Goal: Task Accomplishment & Management: Complete application form

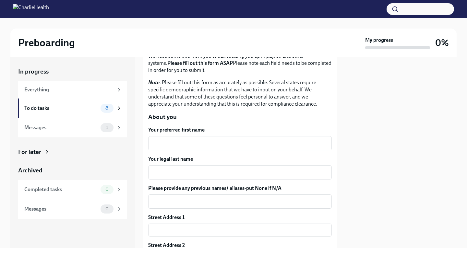
scroll to position [60, 0]
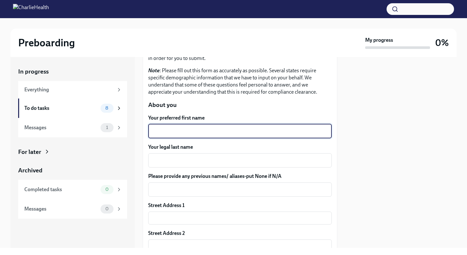
click at [201, 130] on textarea "Your preferred first name" at bounding box center [240, 131] width 176 height 8
type textarea "[PERSON_NAME]"
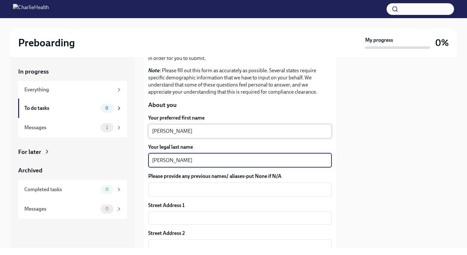
type textarea "[PERSON_NAME]"
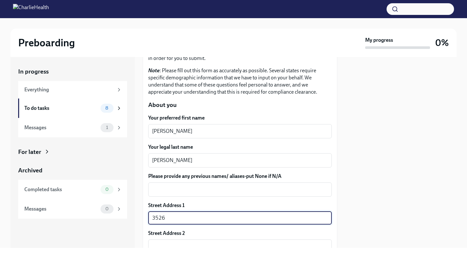
type input "[STREET_ADDRESS]"
type input "60174"
type input "St. [PERSON_NAME]"
type input "IL"
type input "US"
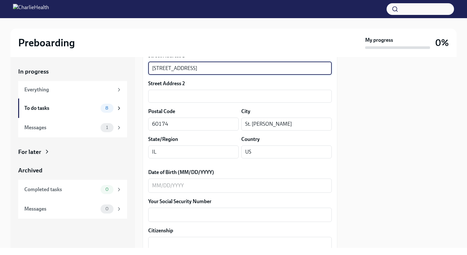
scroll to position [212, 0]
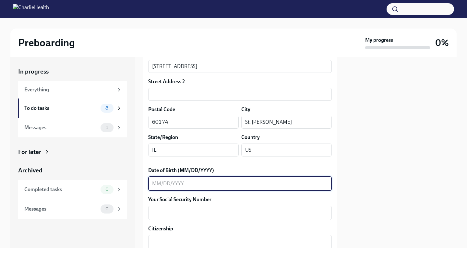
click at [195, 186] on textarea "Date of Birth (MM/DD/YYYY)" at bounding box center [240, 184] width 176 height 8
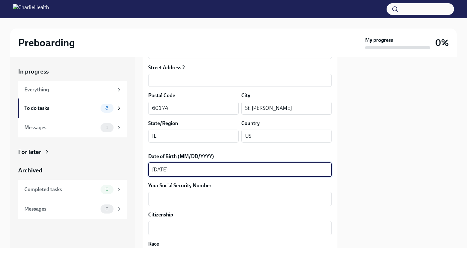
scroll to position [239, 0]
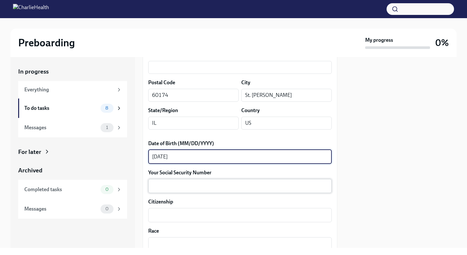
type textarea "[DATE]"
click at [182, 187] on textarea "Your Social Security Number" at bounding box center [240, 186] width 176 height 8
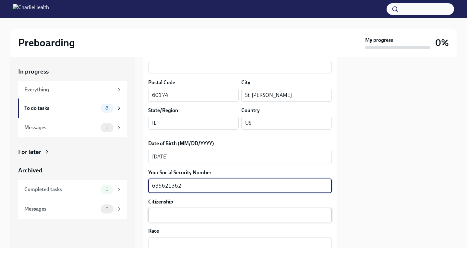
type textarea "635621362"
click at [188, 213] on textarea "Citizenship" at bounding box center [240, 215] width 176 height 8
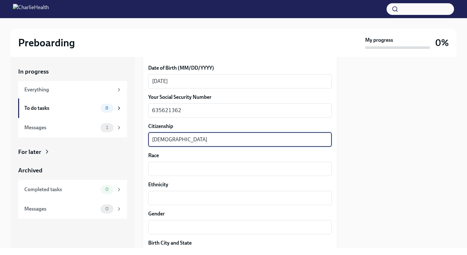
scroll to position [322, 0]
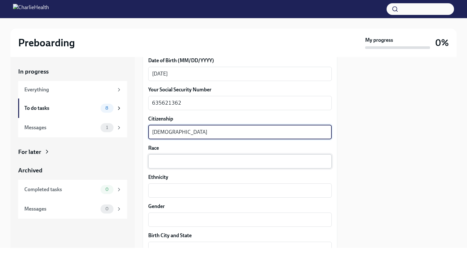
type textarea "[DEMOGRAPHIC_DATA]"
click at [165, 158] on textarea "Race" at bounding box center [240, 161] width 176 height 8
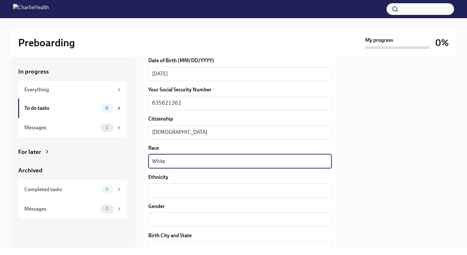
type textarea "White"
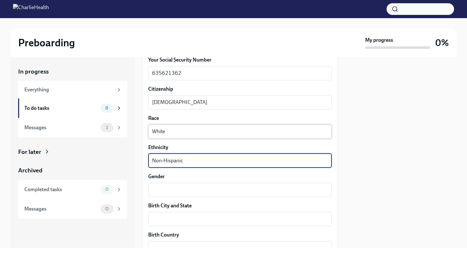
scroll to position [362, 0]
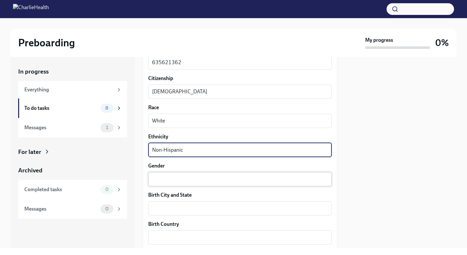
type textarea "Non-Hispanic"
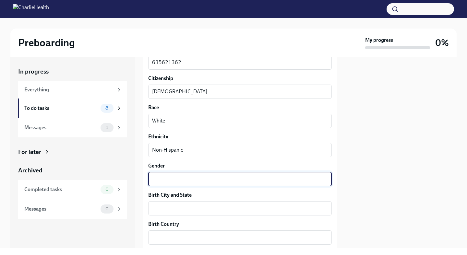
click at [160, 177] on textarea "Gender" at bounding box center [240, 179] width 176 height 8
type textarea "[DEMOGRAPHIC_DATA]"
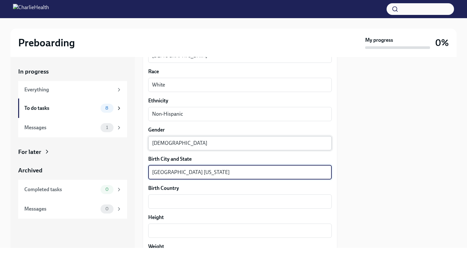
scroll to position [420, 0]
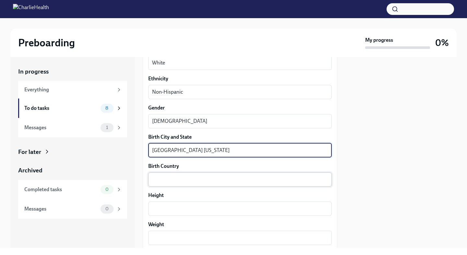
type textarea "[GEOGRAPHIC_DATA] [US_STATE]"
click at [177, 183] on textarea "Birth Country" at bounding box center [240, 180] width 176 height 8
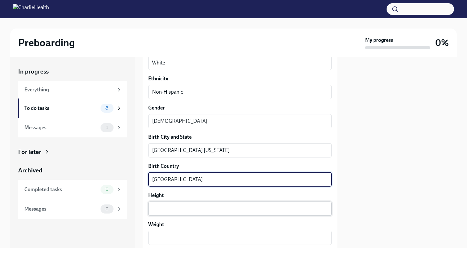
type textarea "[GEOGRAPHIC_DATA]"
click at [179, 212] on textarea "Height" at bounding box center [240, 209] width 176 height 8
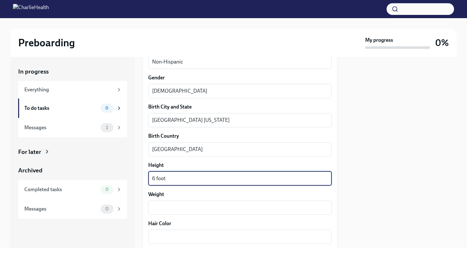
scroll to position [453, 0]
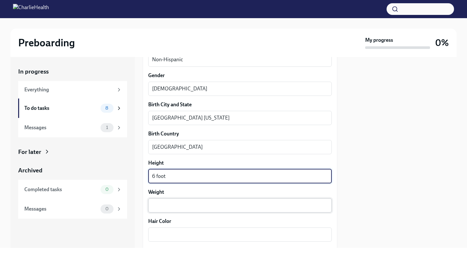
type textarea "6 foot"
click at [174, 201] on div "x ​" at bounding box center [239, 205] width 183 height 14
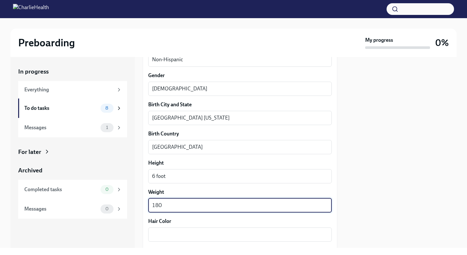
type textarea "180"
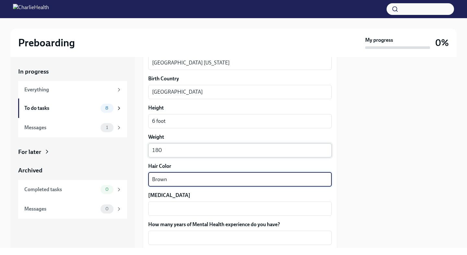
scroll to position [547, 0]
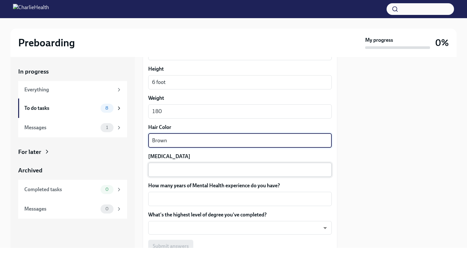
type textarea "Brown"
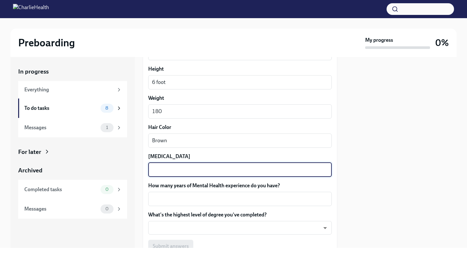
click at [167, 173] on textarea "[MEDICAL_DATA]" at bounding box center [240, 170] width 176 height 8
type textarea "Blue"
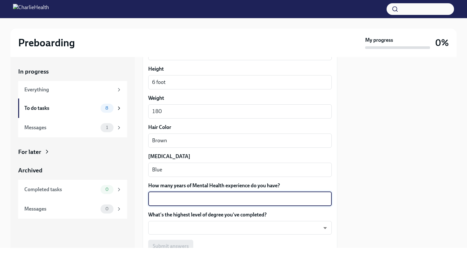
click at [183, 197] on textarea "How many years of Mental Health experience do you have?" at bounding box center [240, 199] width 176 height 8
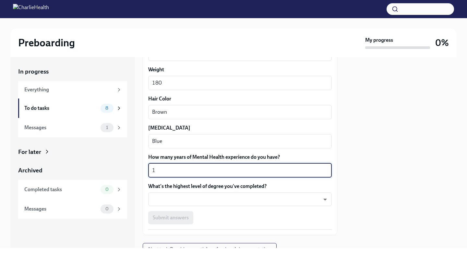
scroll to position [587, 0]
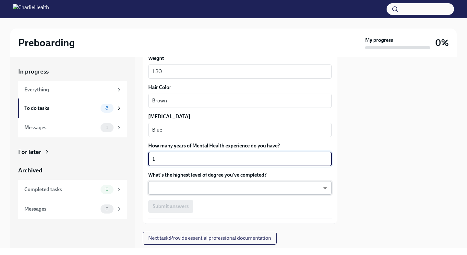
type textarea "1"
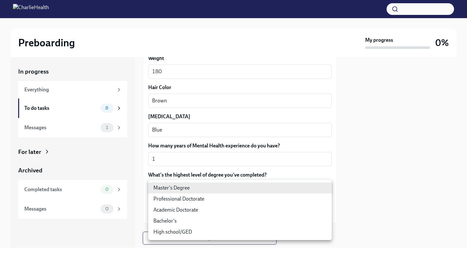
click at [192, 185] on body "Preboarding My progress 0% In progress Everything To do tasks 8 Messages 1 For …" at bounding box center [233, 127] width 467 height 255
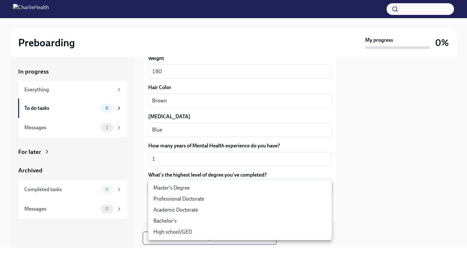
click at [191, 189] on li "Master's Degree" at bounding box center [239, 187] width 183 height 11
type input "2vBr-ghkD"
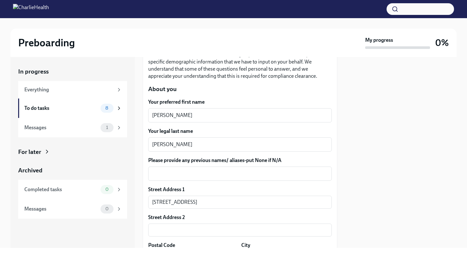
scroll to position [60, 0]
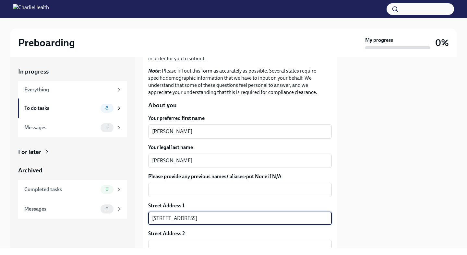
click at [174, 217] on input "[STREET_ADDRESS]" at bounding box center [239, 218] width 183 height 13
click at [214, 218] on input "[STREET_ADDRESS]" at bounding box center [239, 218] width 183 height 13
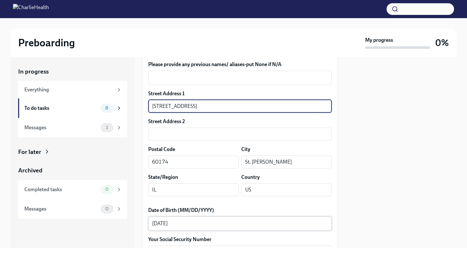
scroll to position [183, 0]
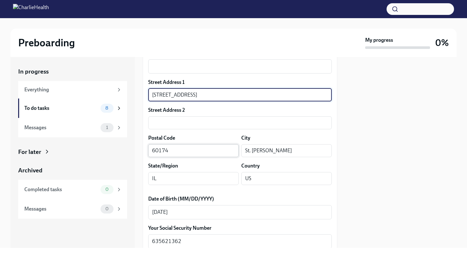
type input "[STREET_ADDRESS]"
click at [178, 147] on input "60174" at bounding box center [193, 150] width 90 height 13
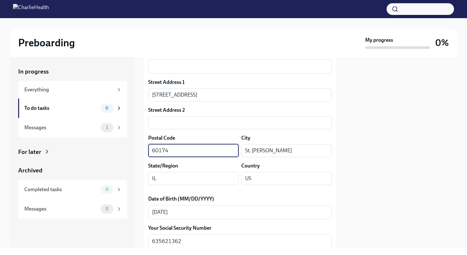
type input "60174"
click at [278, 152] on input "St. [PERSON_NAME]" at bounding box center [286, 150] width 90 height 13
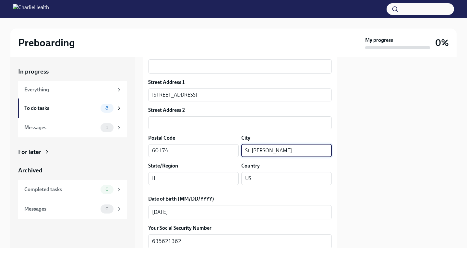
type input "St. [PERSON_NAME]"
click at [206, 179] on input "IL" at bounding box center [193, 178] width 90 height 13
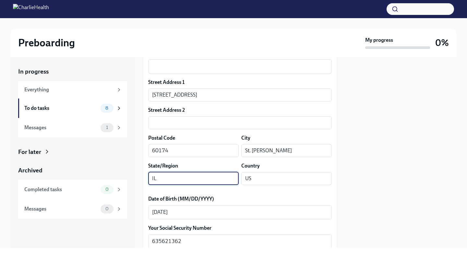
type input "IL"
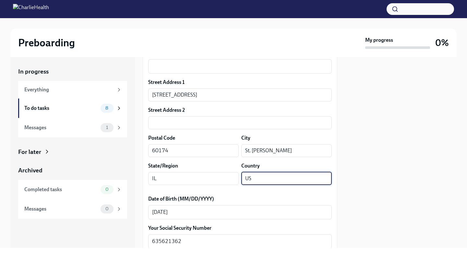
click at [269, 180] on input "US" at bounding box center [286, 178] width 90 height 13
type input "US"
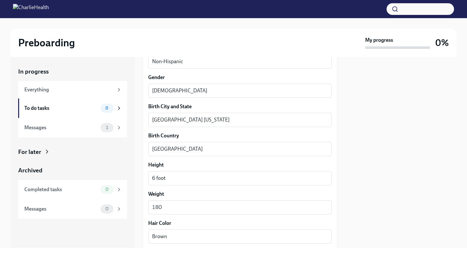
scroll to position [604, 0]
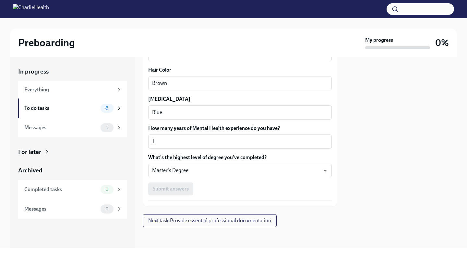
click at [172, 190] on div "Submit answers" at bounding box center [239, 188] width 183 height 13
click at [166, 186] on div "Submit answers" at bounding box center [239, 188] width 183 height 13
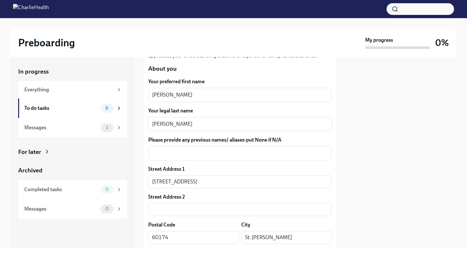
scroll to position [94, 0]
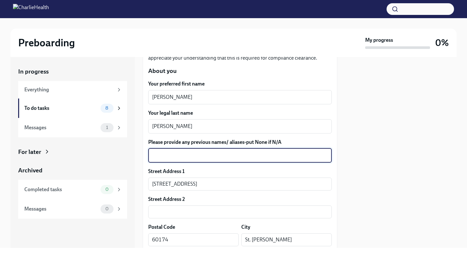
click at [169, 152] on textarea "Please provide any previous names/ aliases-put None if N/A" at bounding box center [240, 156] width 176 height 8
type textarea "N/A"
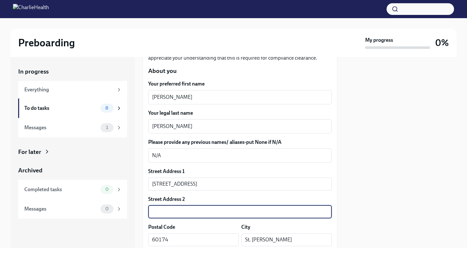
click at [164, 215] on input "text" at bounding box center [239, 211] width 183 height 13
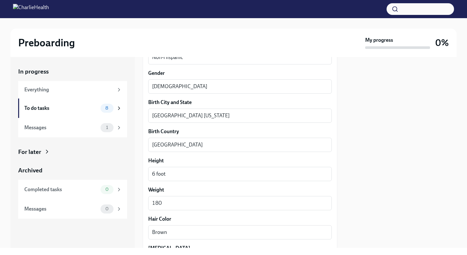
scroll to position [604, 0]
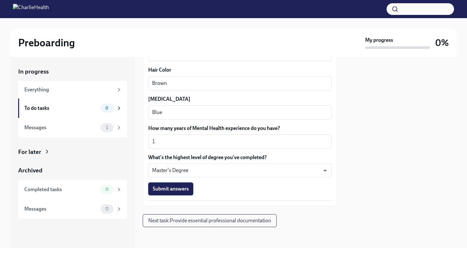
type input "N/A"
click at [159, 191] on span "Submit answers" at bounding box center [171, 189] width 36 height 6
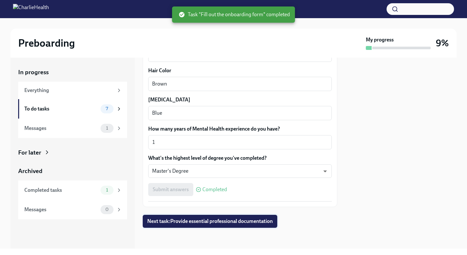
click at [210, 220] on span "Next task : Provide essential professional documentation" at bounding box center [209, 221] width 125 height 6
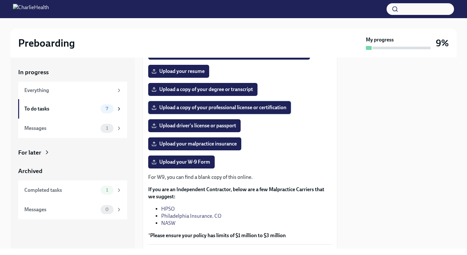
scroll to position [116, 0]
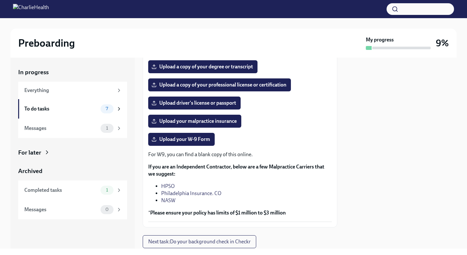
click at [211, 170] on p "If you are an Independent Contractor, below are a few Malpractice Carriers that…" at bounding box center [239, 170] width 183 height 14
click at [211, 167] on strong "If you are an Independent Contractor, below are a few Malpractice Carriers that…" at bounding box center [236, 170] width 176 height 13
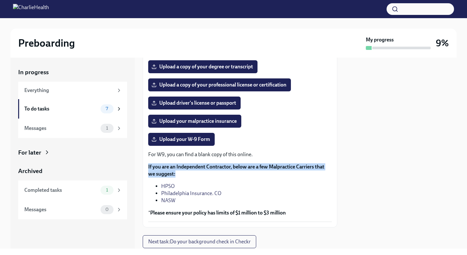
click at [211, 167] on strong "If you are an Independent Contractor, below are a few Malpractice Carriers that…" at bounding box center [236, 170] width 176 height 13
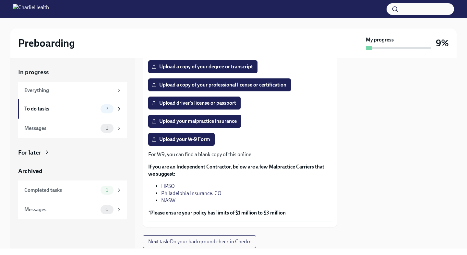
click at [211, 167] on strong "If you are an Independent Contractor, below are a few Malpractice Carriers that…" at bounding box center [236, 170] width 176 height 13
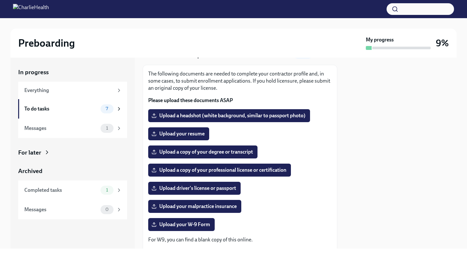
scroll to position [19, 0]
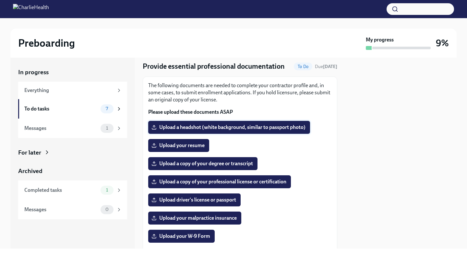
click at [194, 127] on span "Upload a headshot (white background, similar to passport photo)" at bounding box center [229, 127] width 153 height 6
click at [0, 0] on input "Upload a headshot (white background, similar to passport photo)" at bounding box center [0, 0] width 0 height 0
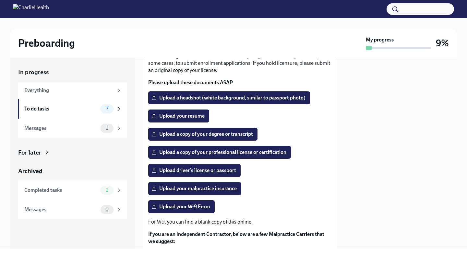
scroll to position [9, 0]
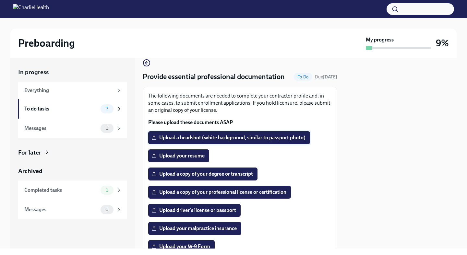
click at [171, 139] on span "Upload a headshot (white background, similar to passport photo)" at bounding box center [229, 137] width 153 height 6
click at [0, 0] on input "Upload a headshot (white background, similar to passport photo)" at bounding box center [0, 0] width 0 height 0
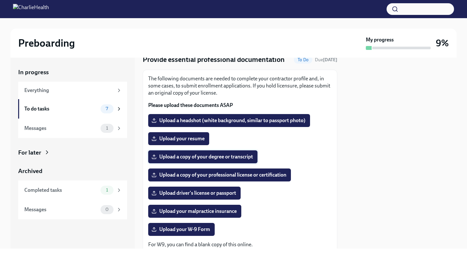
scroll to position [30, 0]
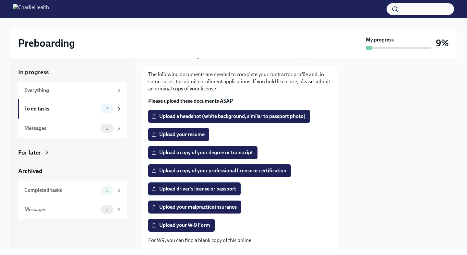
click at [211, 191] on span "Upload driver's license or passport" at bounding box center [194, 189] width 83 height 6
click at [0, 0] on input "Upload driver's license or passport" at bounding box center [0, 0] width 0 height 0
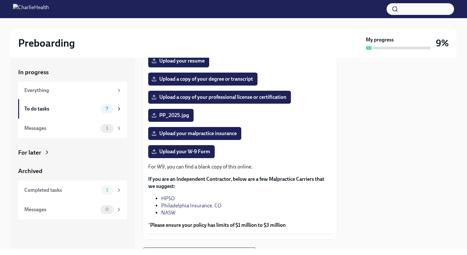
scroll to position [137, 0]
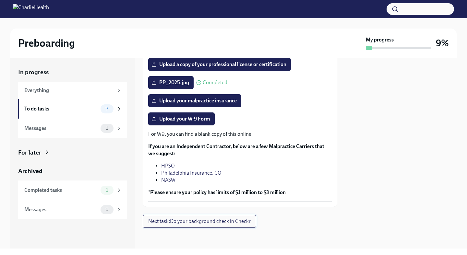
click at [191, 222] on span "Next task : Do your background check in Checkr" at bounding box center [199, 221] width 102 height 6
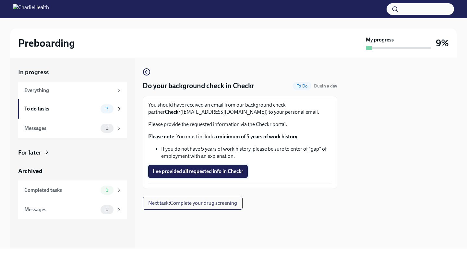
click at [209, 173] on span "I've provided all requested info in Checkr" at bounding box center [198, 171] width 90 height 6
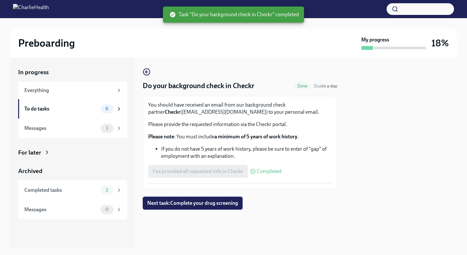
click at [189, 206] on span "Next task : Complete your drug screening" at bounding box center [192, 203] width 91 height 6
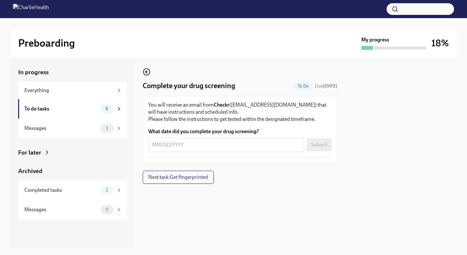
click at [179, 181] on button "Next task : Get fingerprinted" at bounding box center [178, 177] width 71 height 13
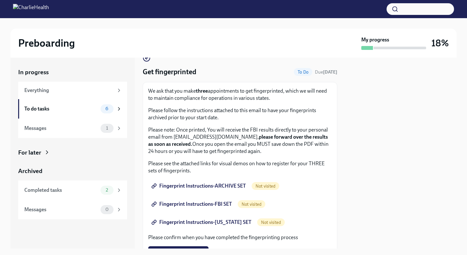
scroll to position [14, 0]
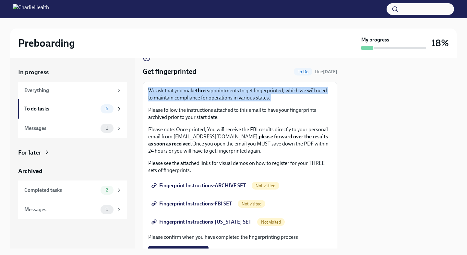
drag, startPoint x: 149, startPoint y: 88, endPoint x: 165, endPoint y: 99, distance: 19.0
click at [165, 99] on p "We ask that you make three appointments to get fingerprinted, which we will nee…" at bounding box center [239, 94] width 183 height 14
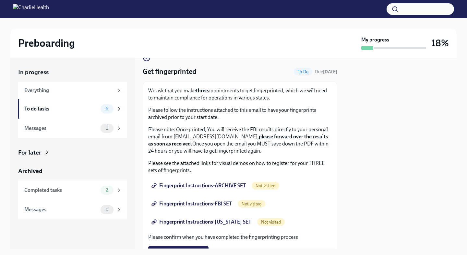
click at [168, 111] on p "Please follow the instructions attached to this email to have your fingerprints…" at bounding box center [239, 114] width 183 height 14
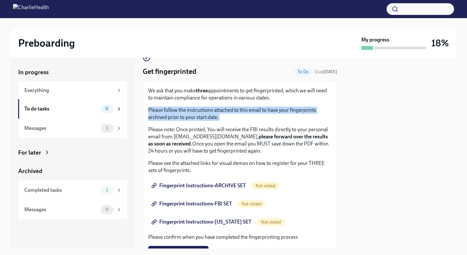
click at [168, 111] on p "Please follow the instructions attached to this email to have your fingerprints…" at bounding box center [239, 114] width 183 height 14
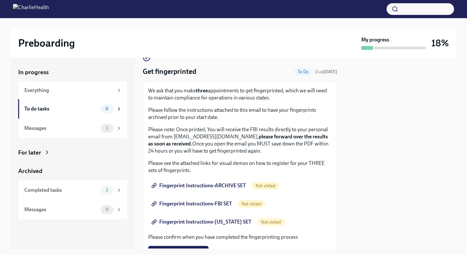
click at [183, 135] on p "Please note: Once printed, You will receive the FBI results directly to your pe…" at bounding box center [239, 140] width 183 height 29
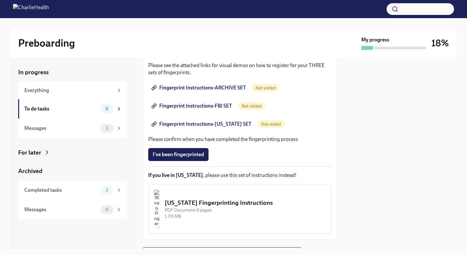
scroll to position [108, 0]
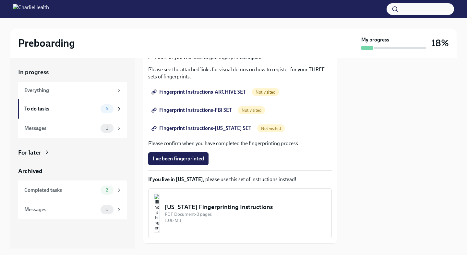
click at [211, 93] on span "Fingerprint Instructions-ARCHIVE SET" at bounding box center [199, 92] width 93 height 6
click at [219, 210] on div "[US_STATE] Fingerprinting Instructions" at bounding box center [245, 207] width 161 height 8
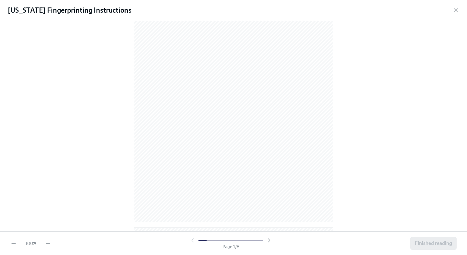
scroll to position [0, 0]
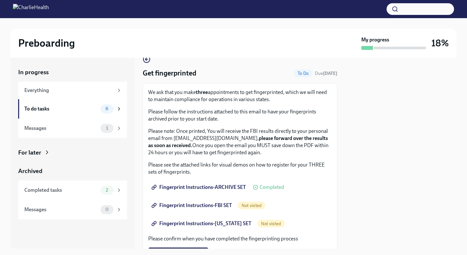
scroll to position [14, 0]
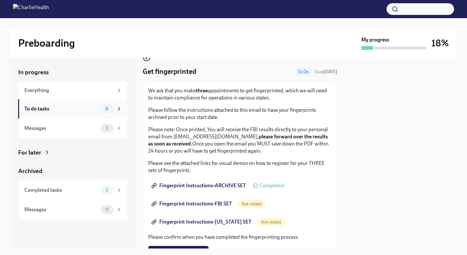
click at [93, 110] on div "To do tasks" at bounding box center [61, 108] width 74 height 7
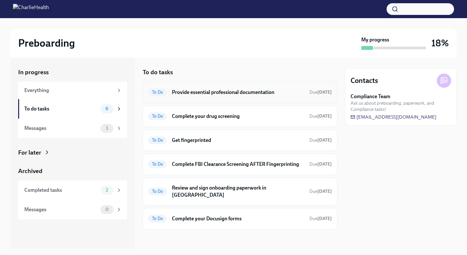
click at [204, 96] on div "To Do Provide essential professional documentation Due in 4 days" at bounding box center [239, 92] width 183 height 10
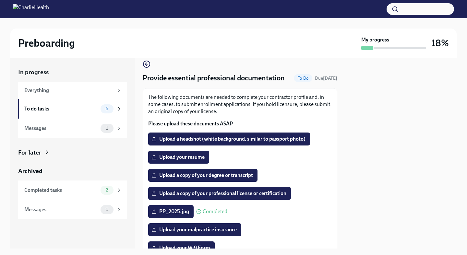
scroll to position [9, 0]
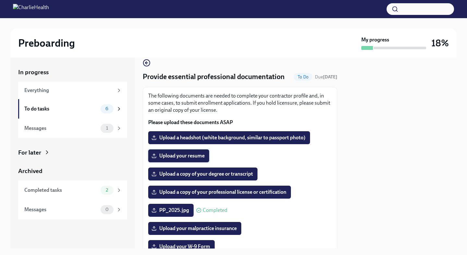
click at [187, 157] on span "Upload your resume" at bounding box center [179, 156] width 52 height 6
click at [0, 0] on input "Upload your resume" at bounding box center [0, 0] width 0 height 0
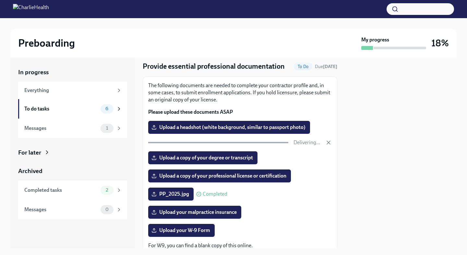
scroll to position [23, 0]
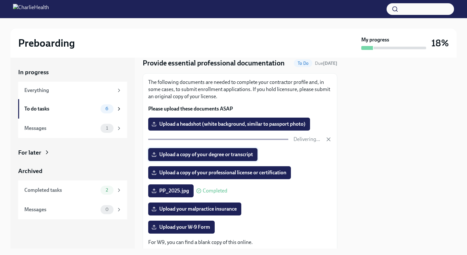
click at [226, 155] on label "Upload a copy of your degree or transcript" at bounding box center [202, 154] width 109 height 13
click at [0, 0] on input "Upload a copy of your degree or transcript" at bounding box center [0, 0] width 0 height 0
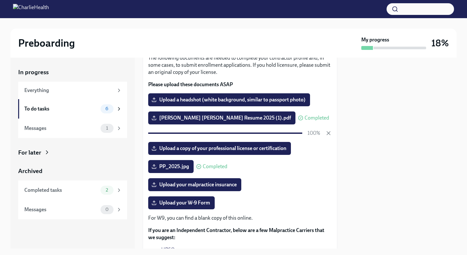
scroll to position [52, 0]
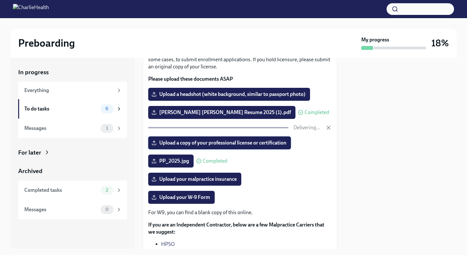
click at [233, 143] on span "Upload a copy of your professional license or certification" at bounding box center [220, 143] width 134 height 6
click at [0, 0] on input "Upload a copy of your professional license or certification" at bounding box center [0, 0] width 0 height 0
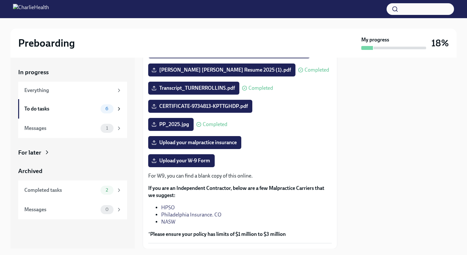
scroll to position [98, 0]
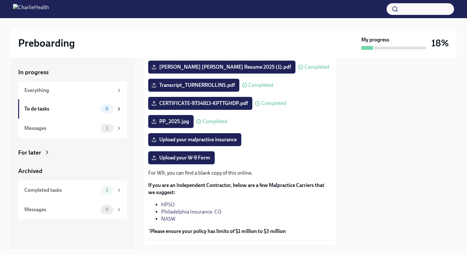
click at [171, 161] on label "Upload your W-9 Form" at bounding box center [181, 157] width 66 height 13
click at [0, 0] on input "Upload your W-9 Form" at bounding box center [0, 0] width 0 height 0
drag, startPoint x: 191, startPoint y: 155, endPoint x: 240, endPoint y: 217, distance: 79.0
click at [240, 217] on div "The following documents are needed to complete your contractor profile and, in …" at bounding box center [239, 122] width 183 height 237
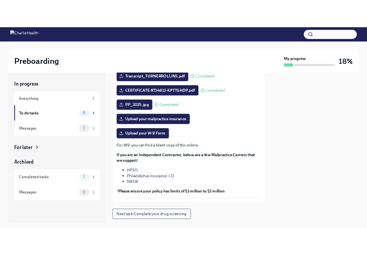
scroll to position [137, 0]
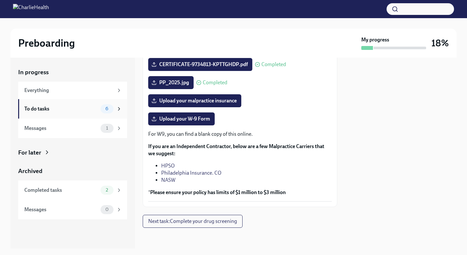
click at [95, 110] on div "To do tasks" at bounding box center [61, 108] width 74 height 7
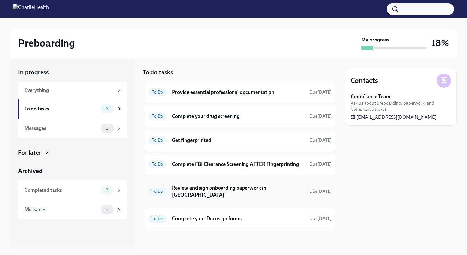
click at [194, 189] on h6 "Review and sign onboarding paperwork in UKG" at bounding box center [238, 191] width 132 height 14
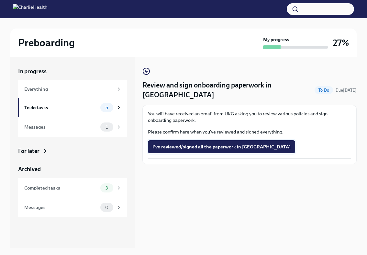
click at [183, 144] on span "I've reviewed/signed all the paperwork in UKG" at bounding box center [222, 147] width 138 height 6
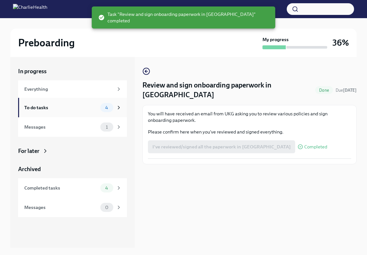
click at [85, 113] on div "To do tasks 4" at bounding box center [72, 107] width 109 height 19
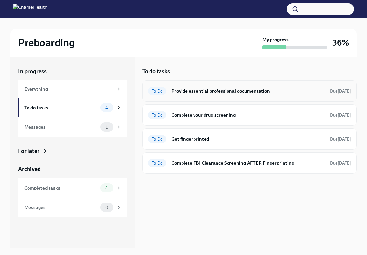
click at [213, 92] on h6 "Provide essential professional documentation" at bounding box center [249, 90] width 154 height 7
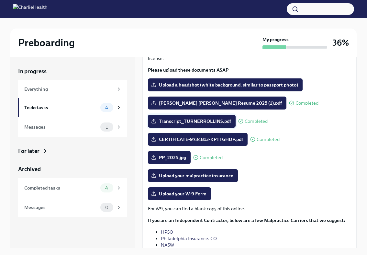
scroll to position [75, 0]
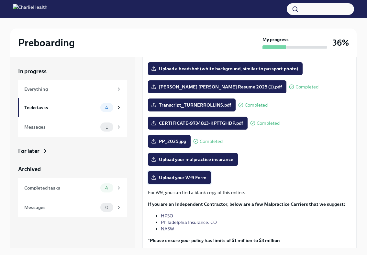
click at [178, 178] on span "Upload your W-9 Form" at bounding box center [180, 177] width 54 height 6
click at [0, 0] on input "Upload your W-9 Form" at bounding box center [0, 0] width 0 height 0
click at [216, 158] on span "Upload your malpractice insurance" at bounding box center [193, 159] width 81 height 6
click at [0, 0] on input "Upload your malpractice insurance" at bounding box center [0, 0] width 0 height 0
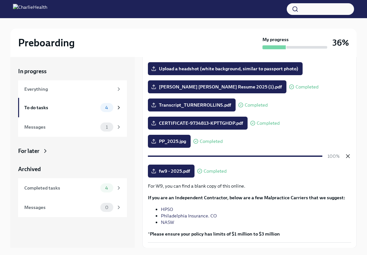
click at [347, 155] on icon "button" at bounding box center [348, 156] width 3 height 3
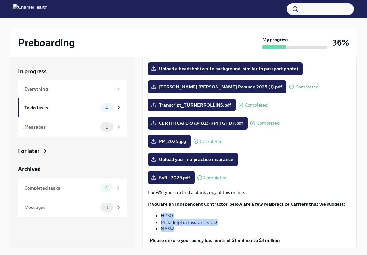
drag, startPoint x: 187, startPoint y: 229, endPoint x: 160, endPoint y: 216, distance: 30.3
click at [160, 216] on ul "HPSO Philadelphia Insurance. CO NASW" at bounding box center [250, 222] width 204 height 19
copy ul "HPSO Philadelphia Insurance. CO NASW"
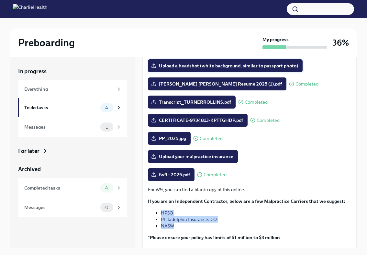
scroll to position [102, 0]
